Goal: Obtain resource: Download file/media

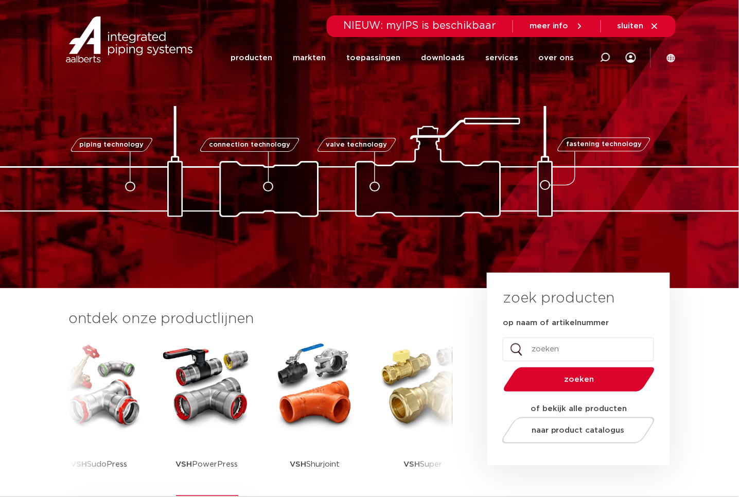
click at [211, 402] on img at bounding box center [207, 386] width 93 height 93
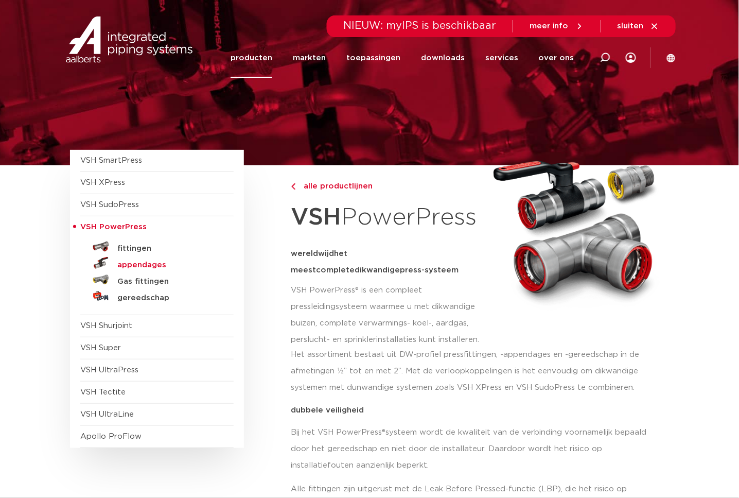
click at [143, 261] on h5 "appendages" at bounding box center [168, 264] width 102 height 9
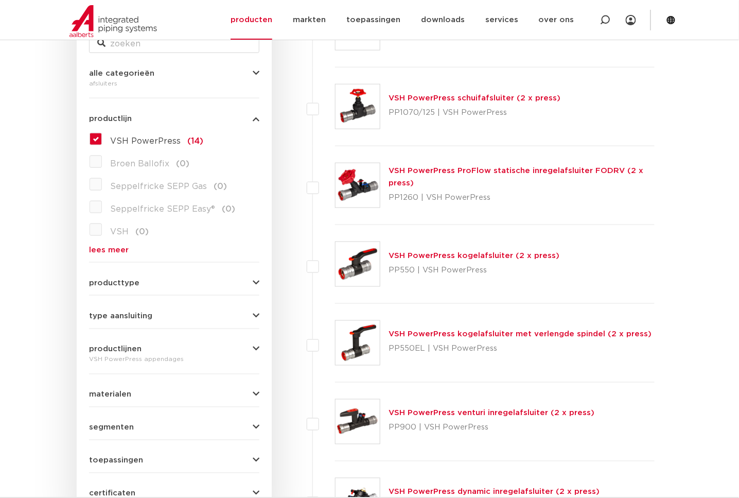
click at [521, 253] on link "VSH PowerPress kogelafsluiter (2 x press)" at bounding box center [473, 256] width 171 height 8
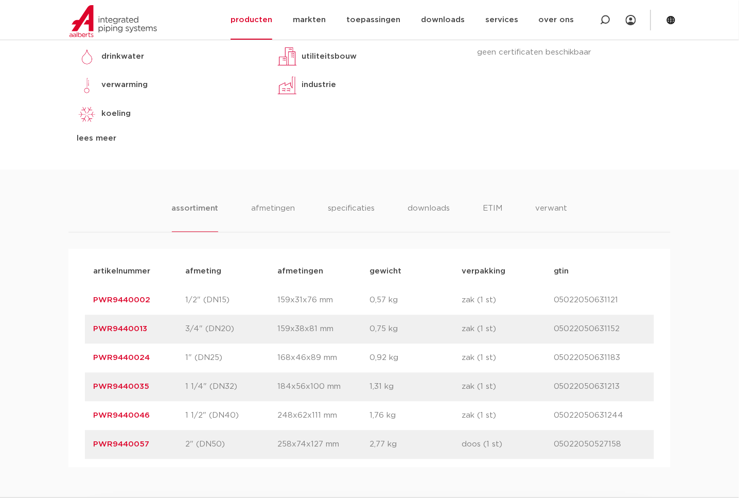
scroll to position [533, 0]
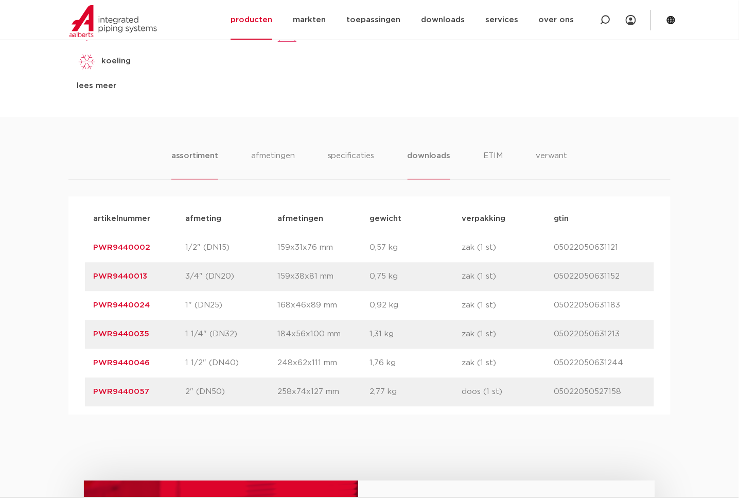
click at [433, 154] on li "downloads" at bounding box center [429, 164] width 43 height 29
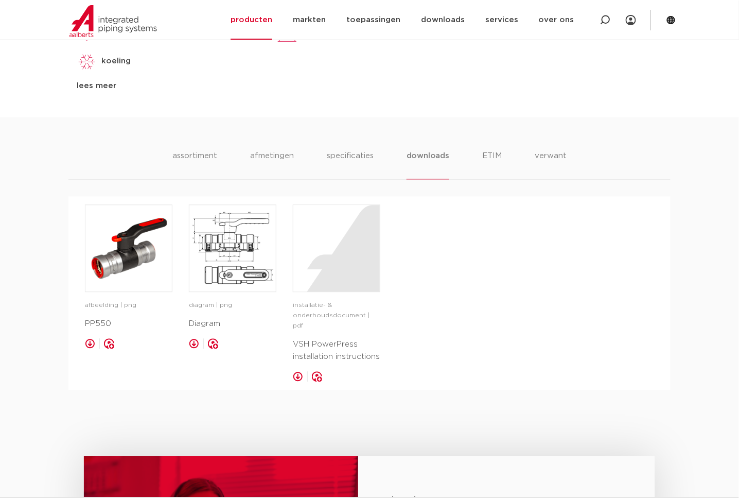
click at [40, 150] on div "assortiment afmetingen specificaties downloads ETIM verwant assortiment afmetin…" at bounding box center [369, 253] width 739 height 273
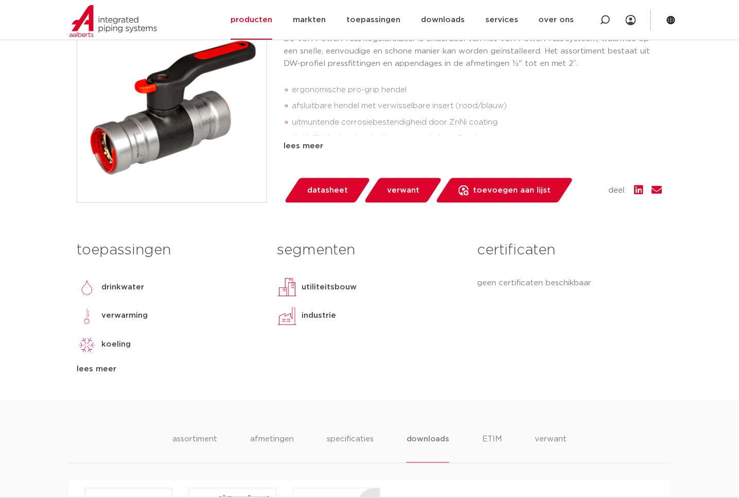
scroll to position [133, 0]
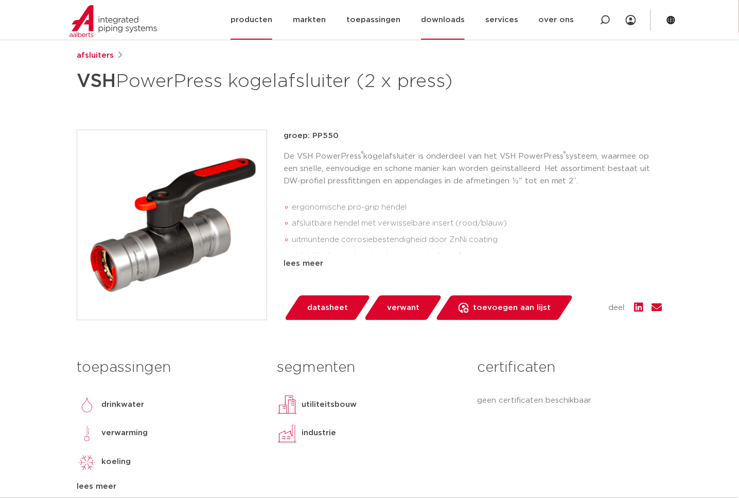
click at [465, 22] on link "downloads" at bounding box center [443, 20] width 44 height 40
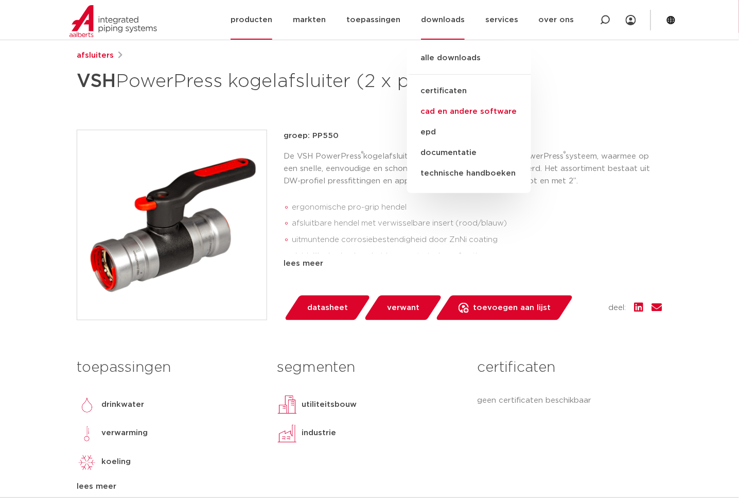
click at [440, 109] on link "cad en andere software" at bounding box center [469, 111] width 124 height 21
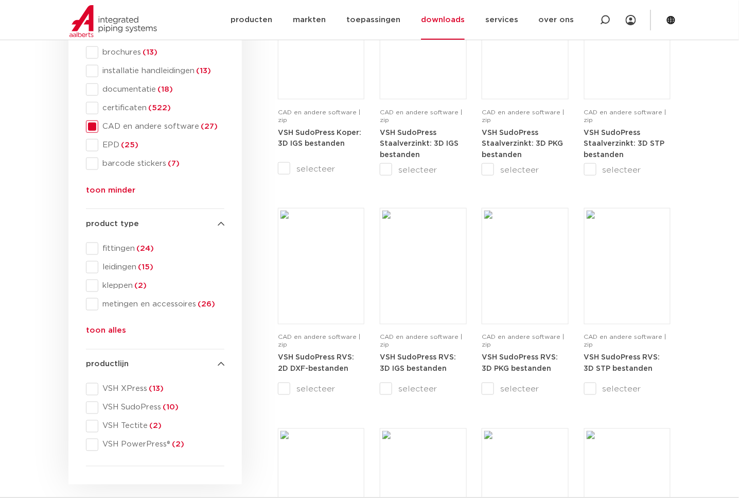
scroll to position [267, 0]
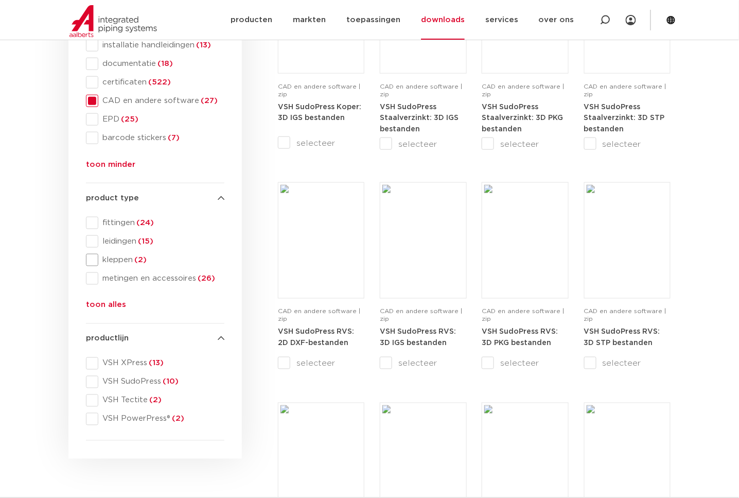
click at [93, 260] on span at bounding box center [92, 260] width 12 height 12
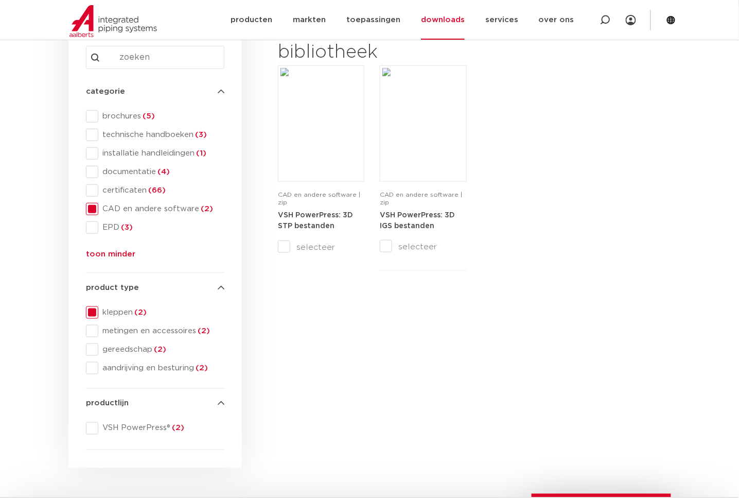
scroll to position [133, 0]
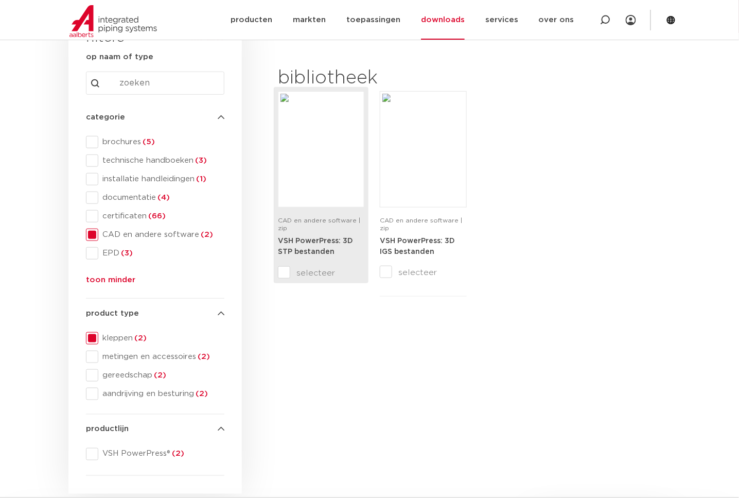
click at [325, 245] on link "VSH PowerPress: 3D STP bestanden" at bounding box center [315, 246] width 75 height 19
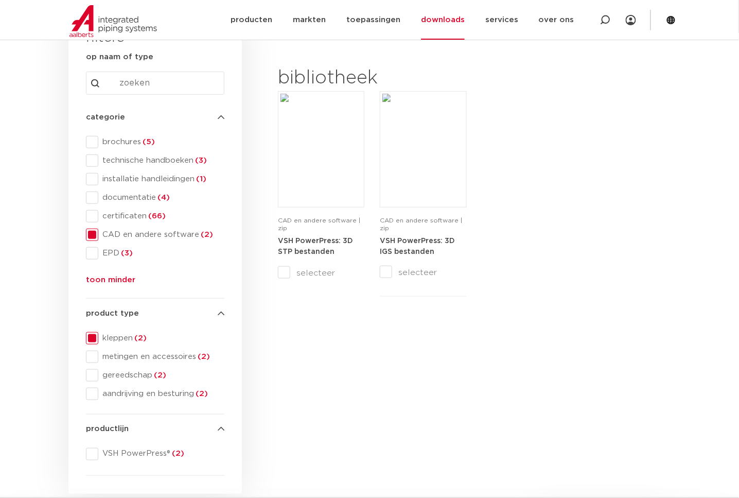
click at [90, 338] on span at bounding box center [92, 338] width 12 height 12
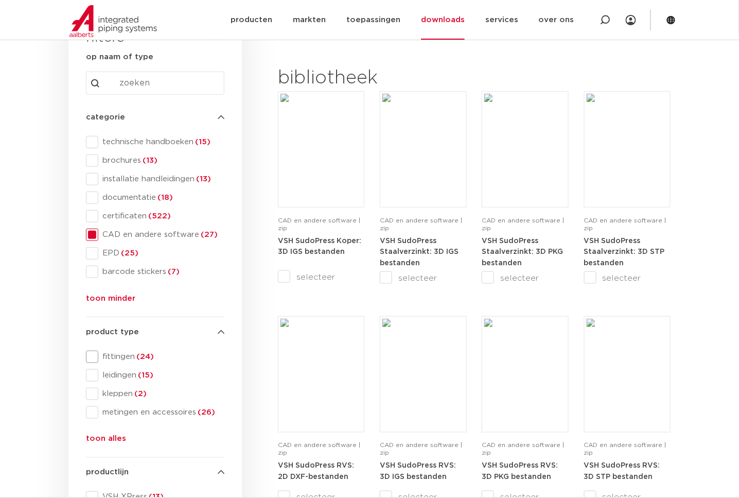
click at [94, 357] on span at bounding box center [92, 356] width 12 height 12
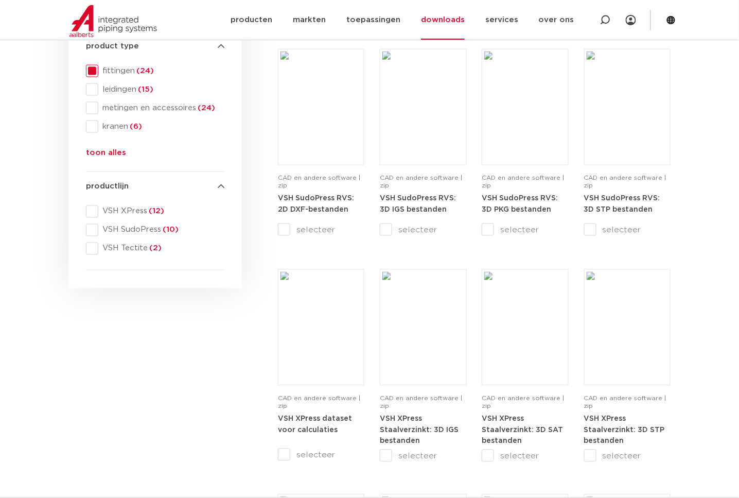
scroll to position [267, 0]
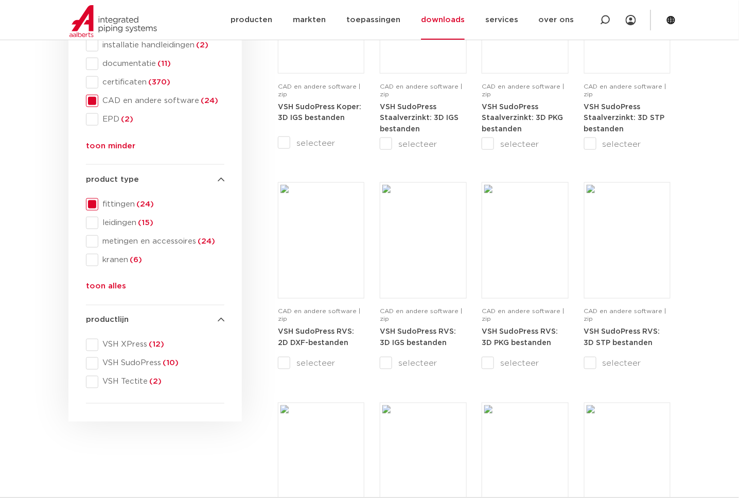
click at [104, 287] on button "toon alles" at bounding box center [106, 288] width 40 height 16
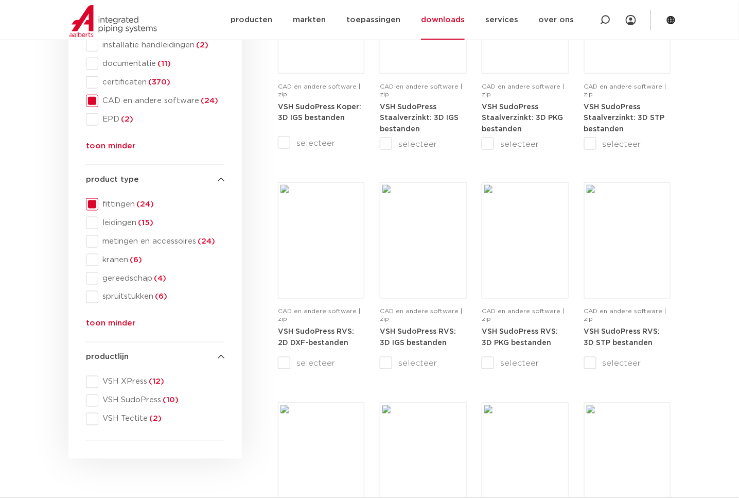
click at [112, 322] on button "toon minder" at bounding box center [110, 325] width 49 height 16
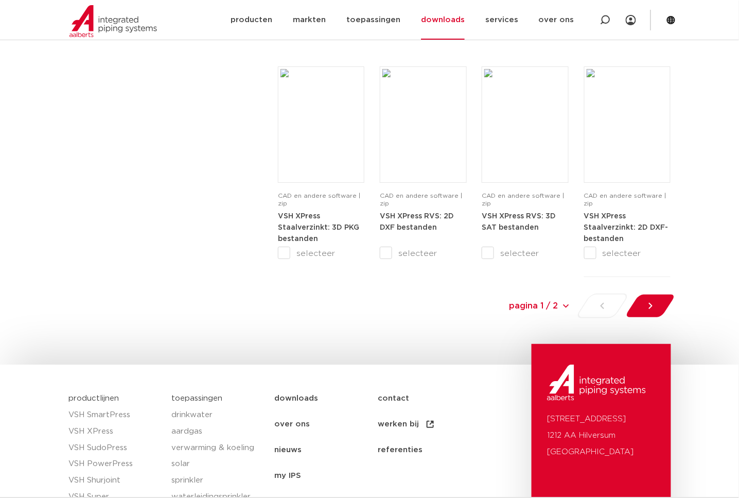
scroll to position [1067, 0]
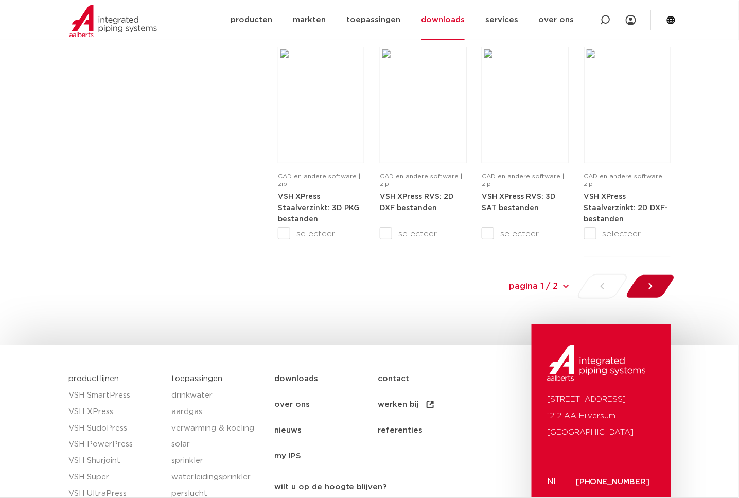
click at [651, 289] on icon at bounding box center [650, 286] width 10 height 10
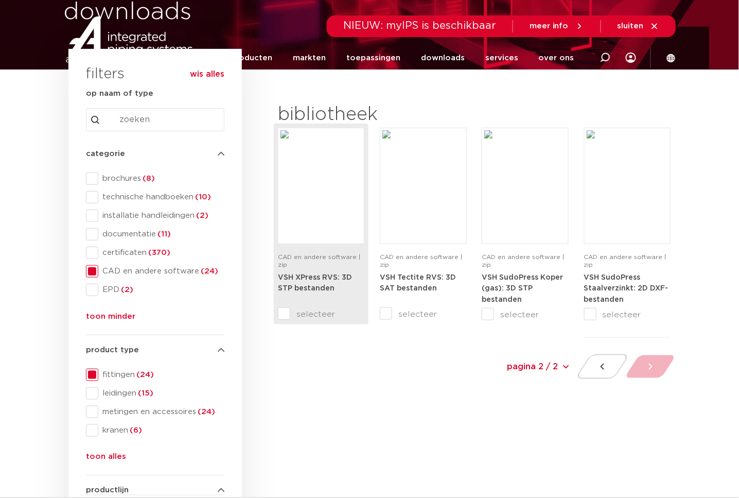
scroll to position [133, 0]
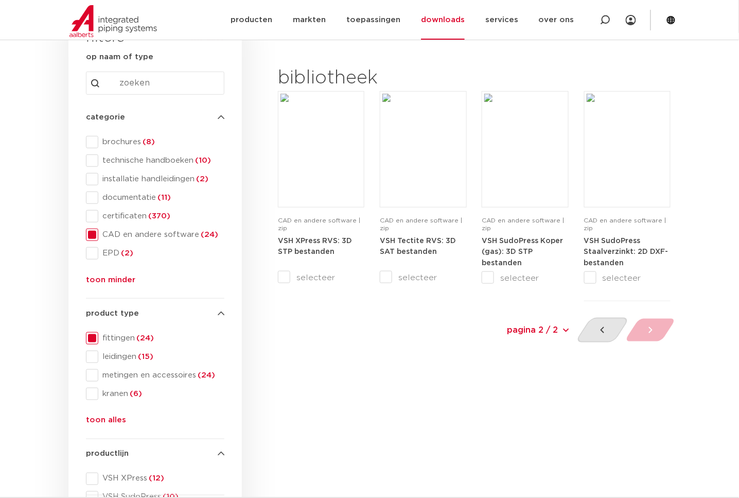
click at [603, 328] on icon at bounding box center [602, 330] width 4 height 6
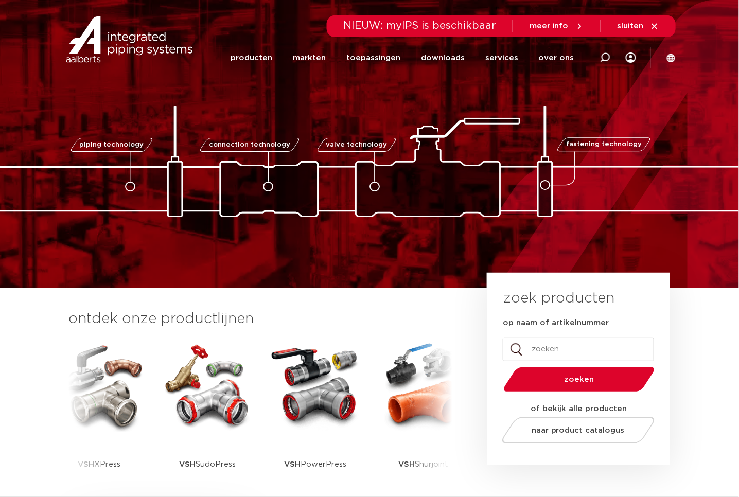
click at [599, 348] on input "op naam of artikelnummer" at bounding box center [578, 350] width 151 height 24
type input "PB550"
click at [500, 366] on button "zoeken" at bounding box center [580, 379] width 160 height 26
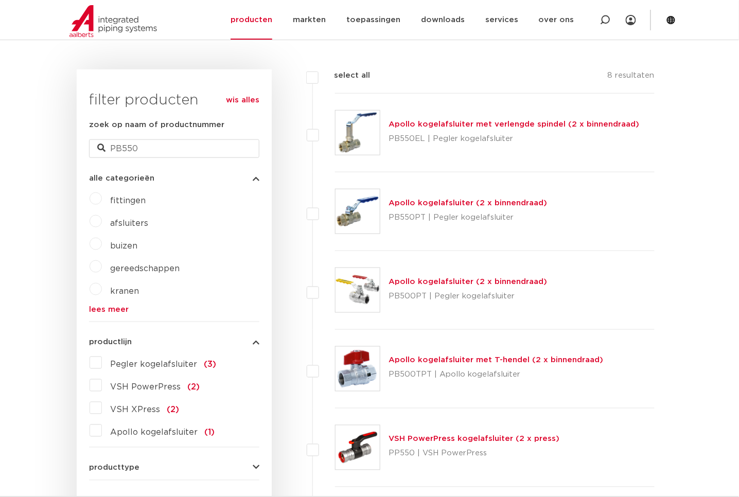
scroll to position [367, 0]
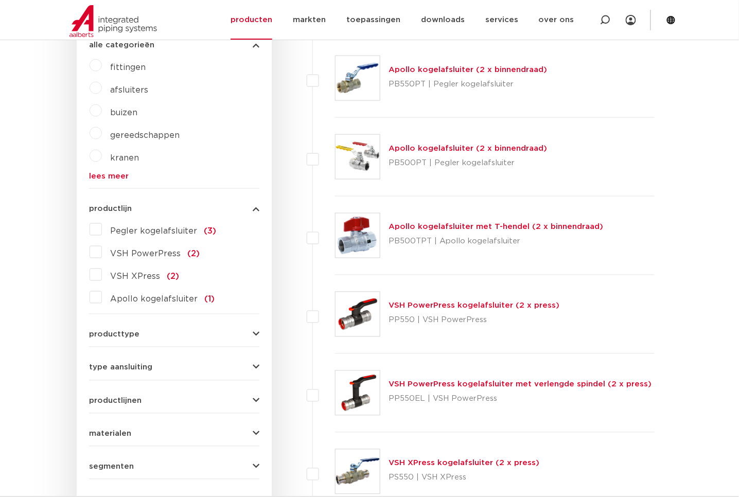
click at [491, 303] on link "VSH PowerPress kogelafsluiter (2 x press)" at bounding box center [473, 306] width 171 height 8
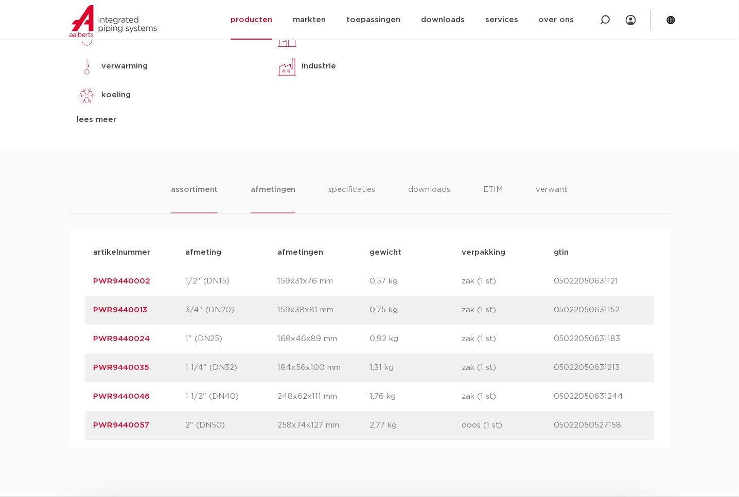
click at [278, 186] on li "afmetingen" at bounding box center [273, 198] width 45 height 29
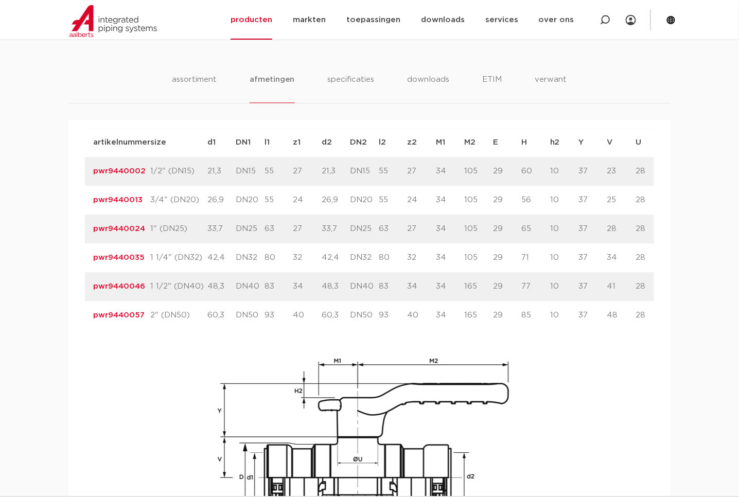
scroll to position [667, 0]
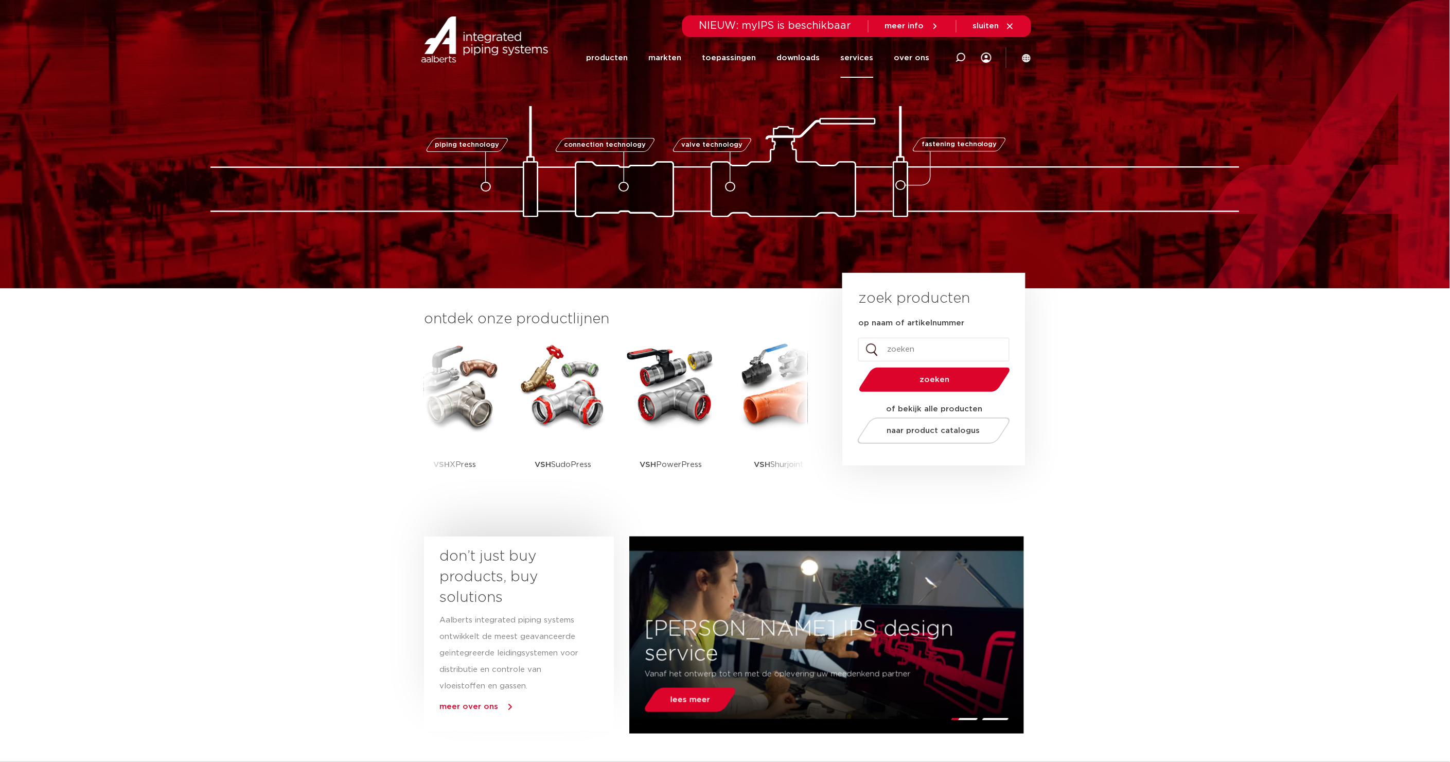
click at [872, 54] on link "services" at bounding box center [857, 58] width 33 height 40
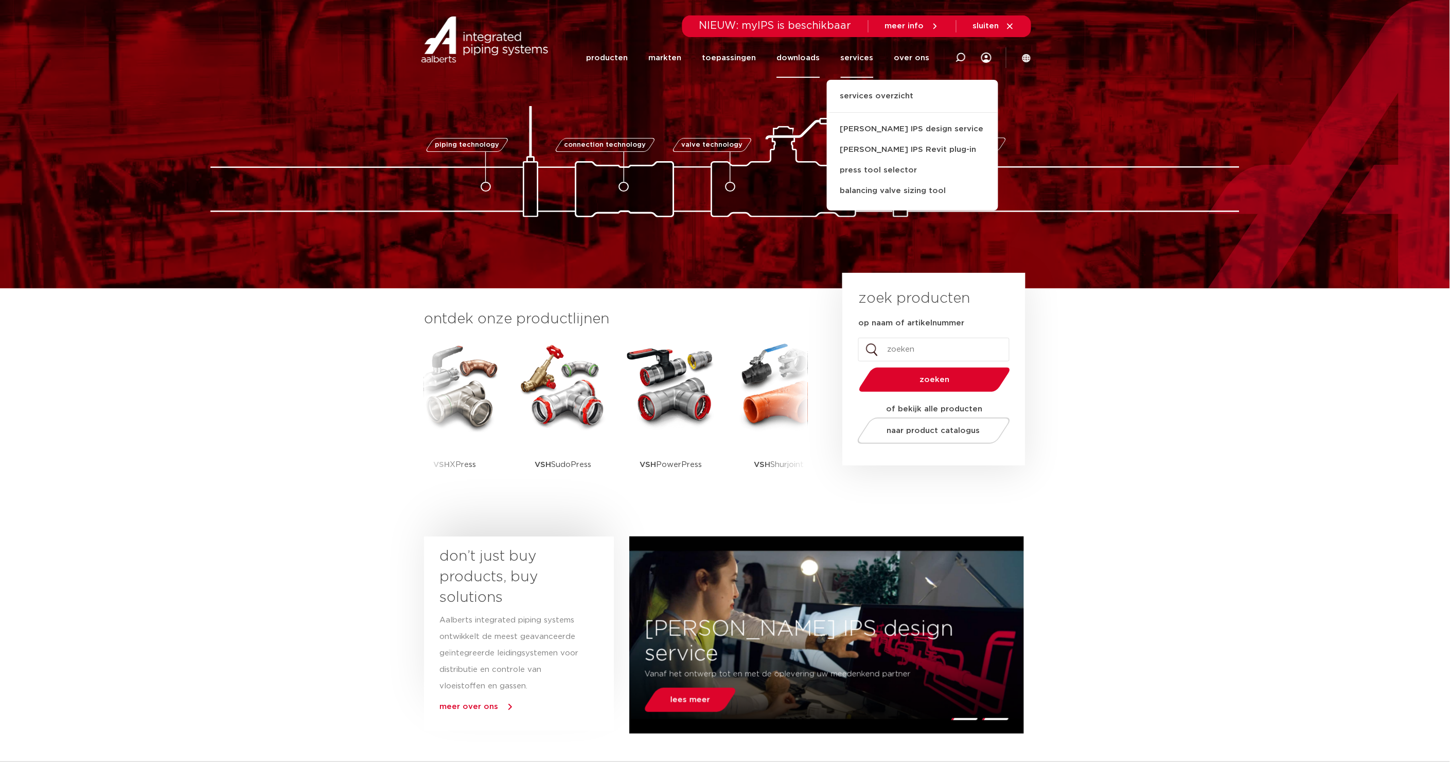
click at [805, 57] on link "downloads" at bounding box center [798, 58] width 44 height 40
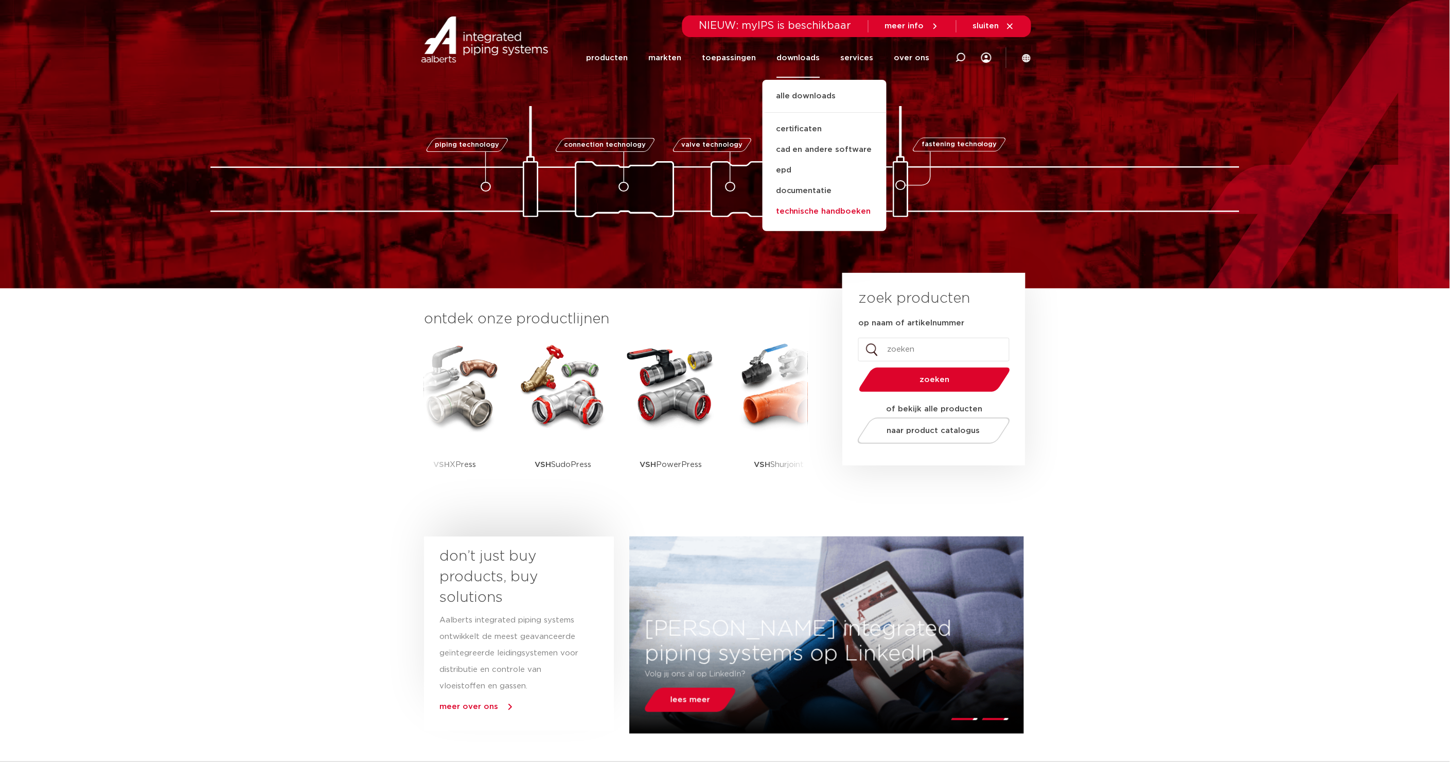
click at [813, 209] on link "technische handboeken" at bounding box center [825, 211] width 124 height 21
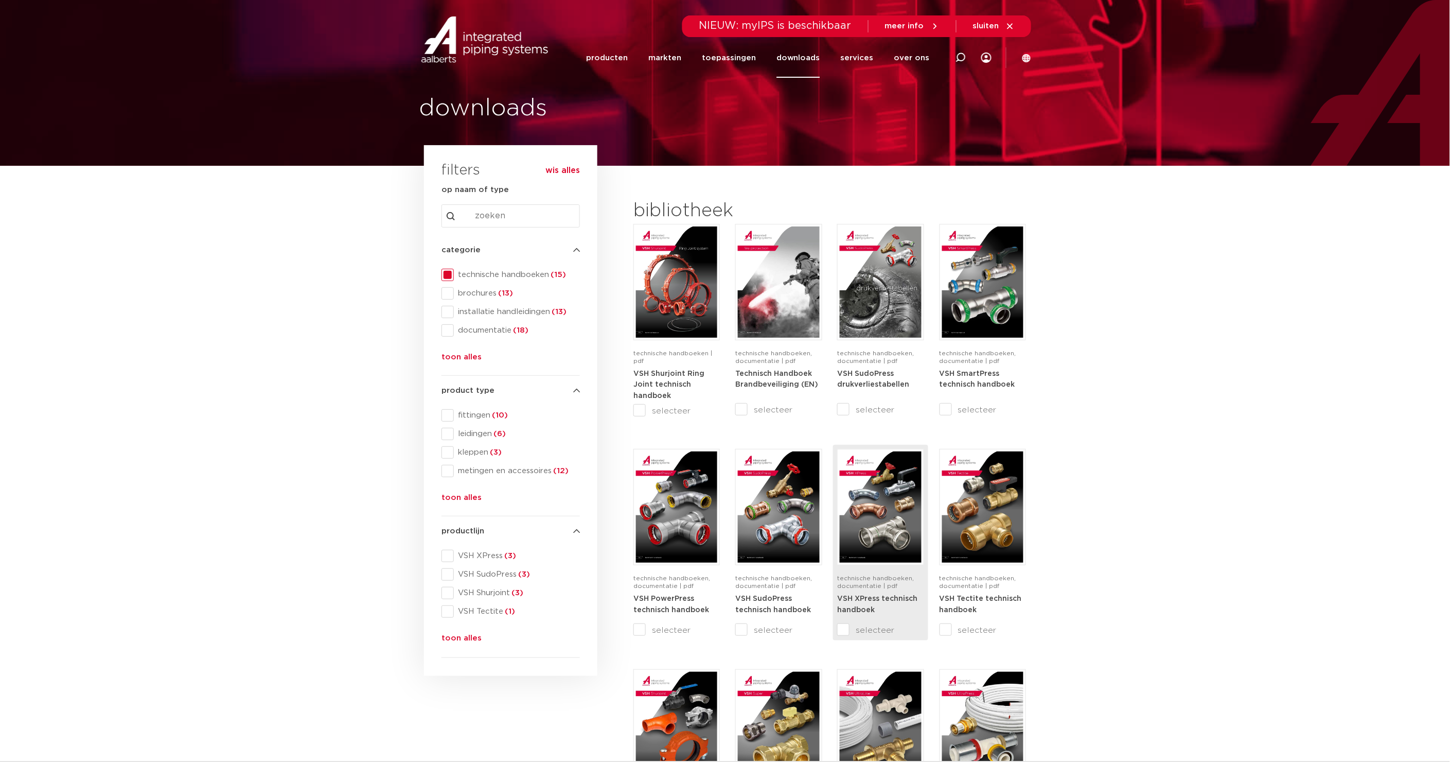
click at [881, 511] on img at bounding box center [880, 506] width 81 height 111
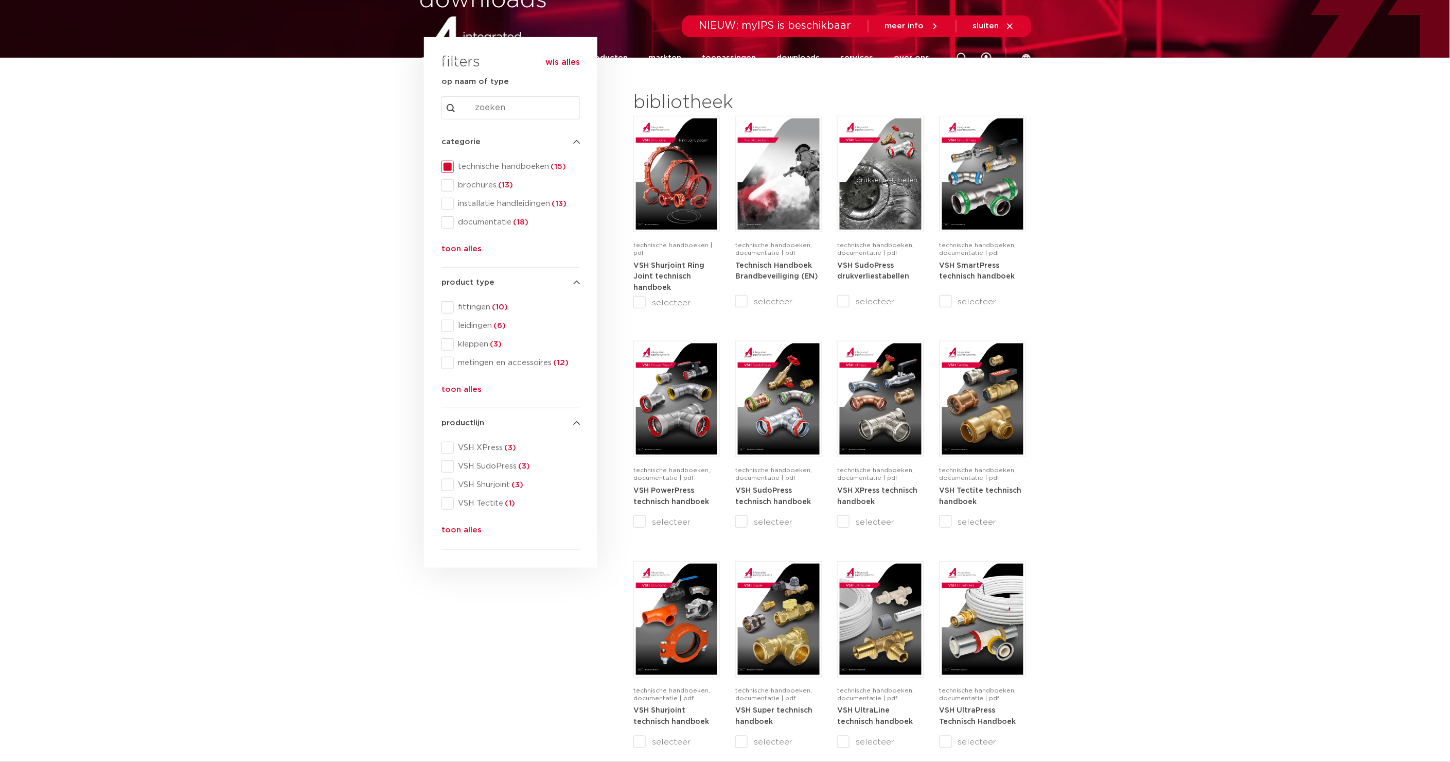
scroll to position [133, 0]
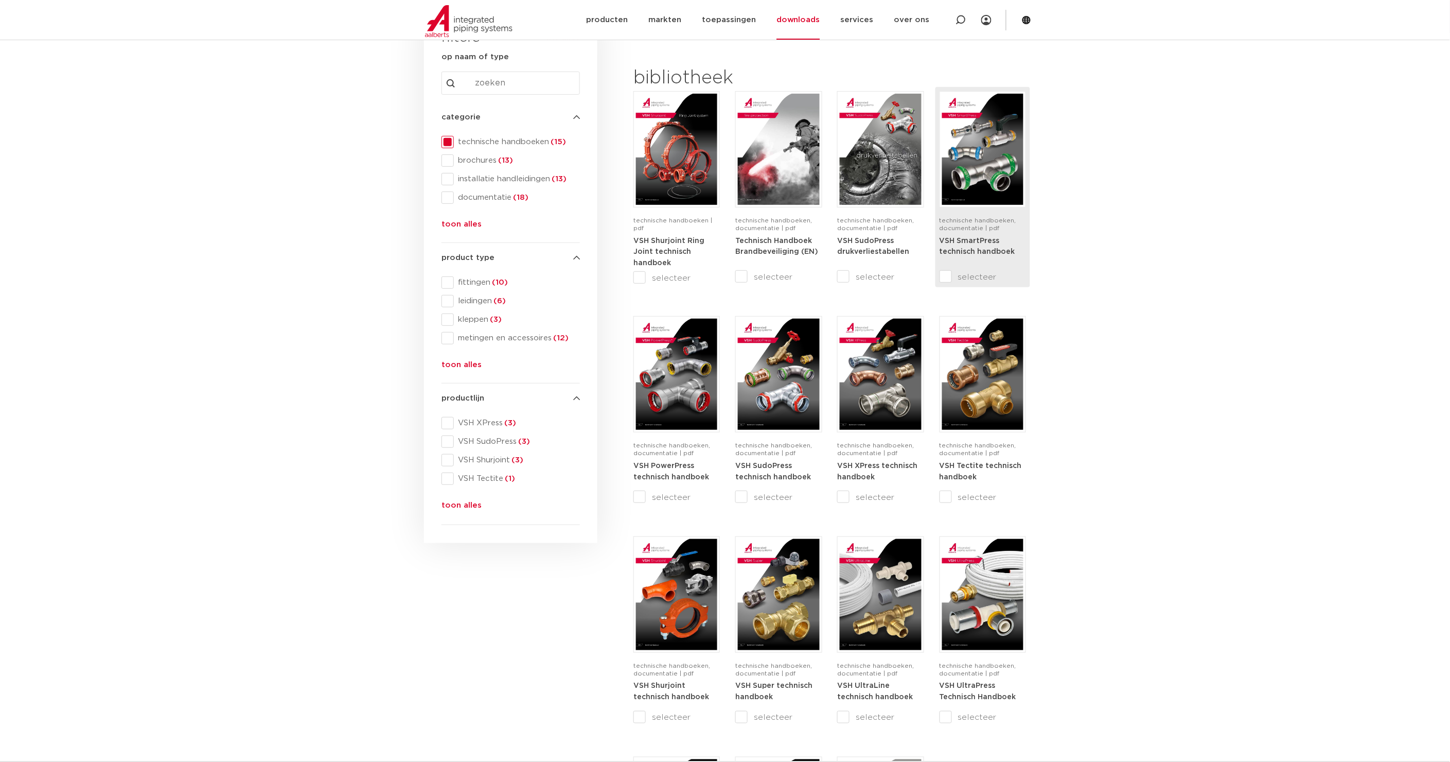
click at [1001, 151] on img at bounding box center [982, 149] width 81 height 111
click at [704, 387] on img at bounding box center [676, 374] width 81 height 111
click at [857, 377] on img at bounding box center [880, 374] width 81 height 111
